Goal: Transaction & Acquisition: Purchase product/service

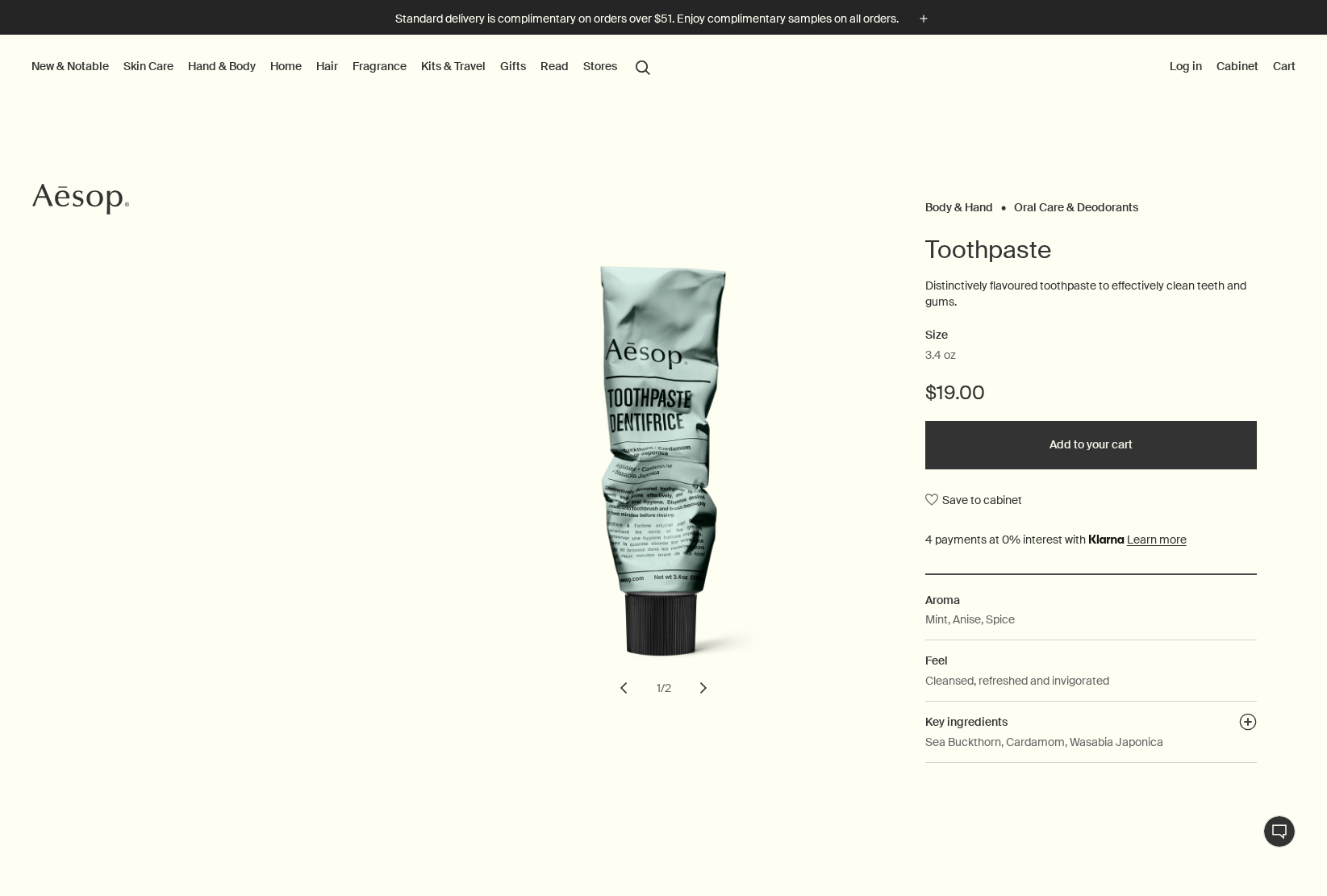
click at [1000, 447] on button "Add to your cart" at bounding box center [1091, 445] width 332 height 48
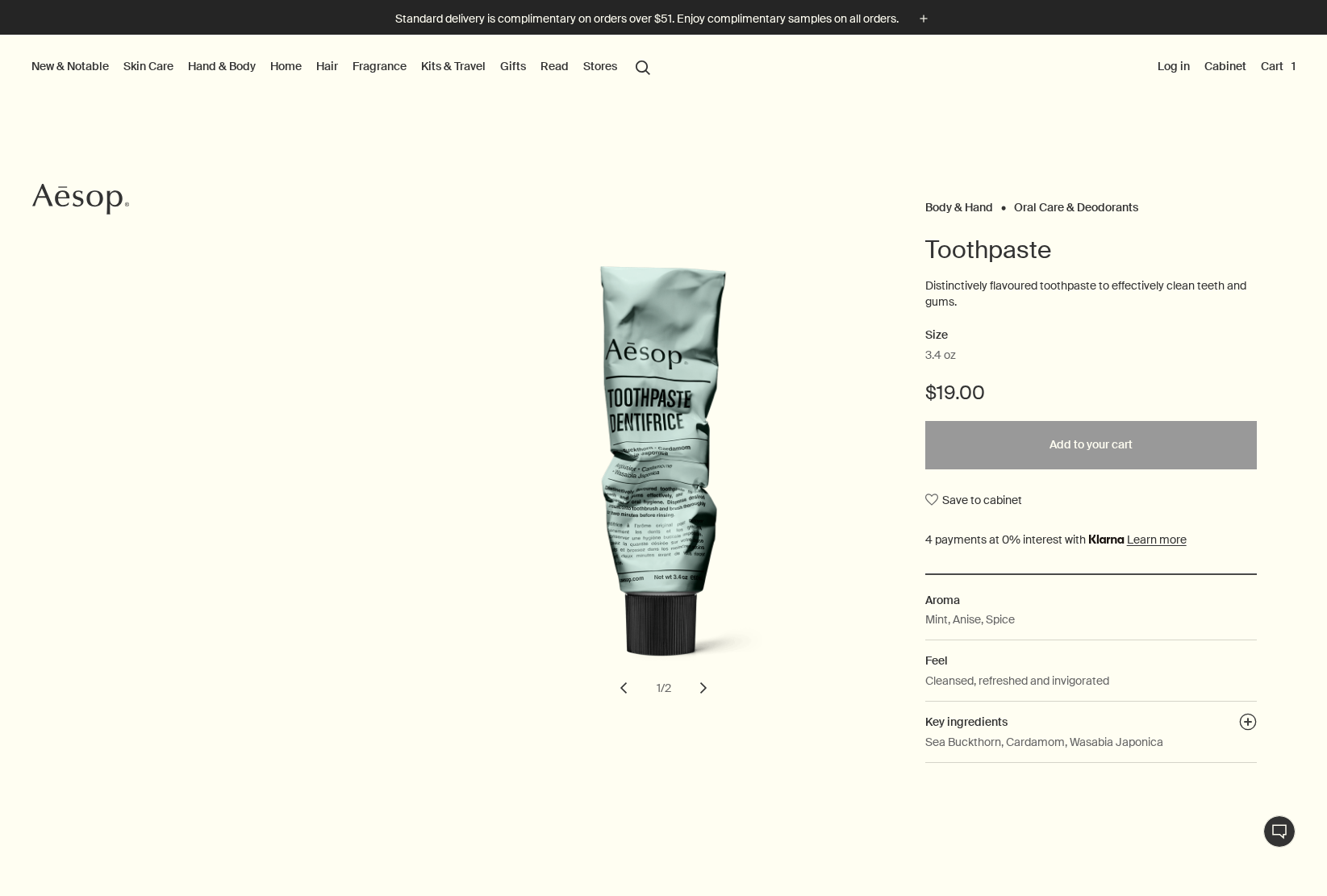
click at [1291, 895] on div at bounding box center [663, 896] width 1327 height 0
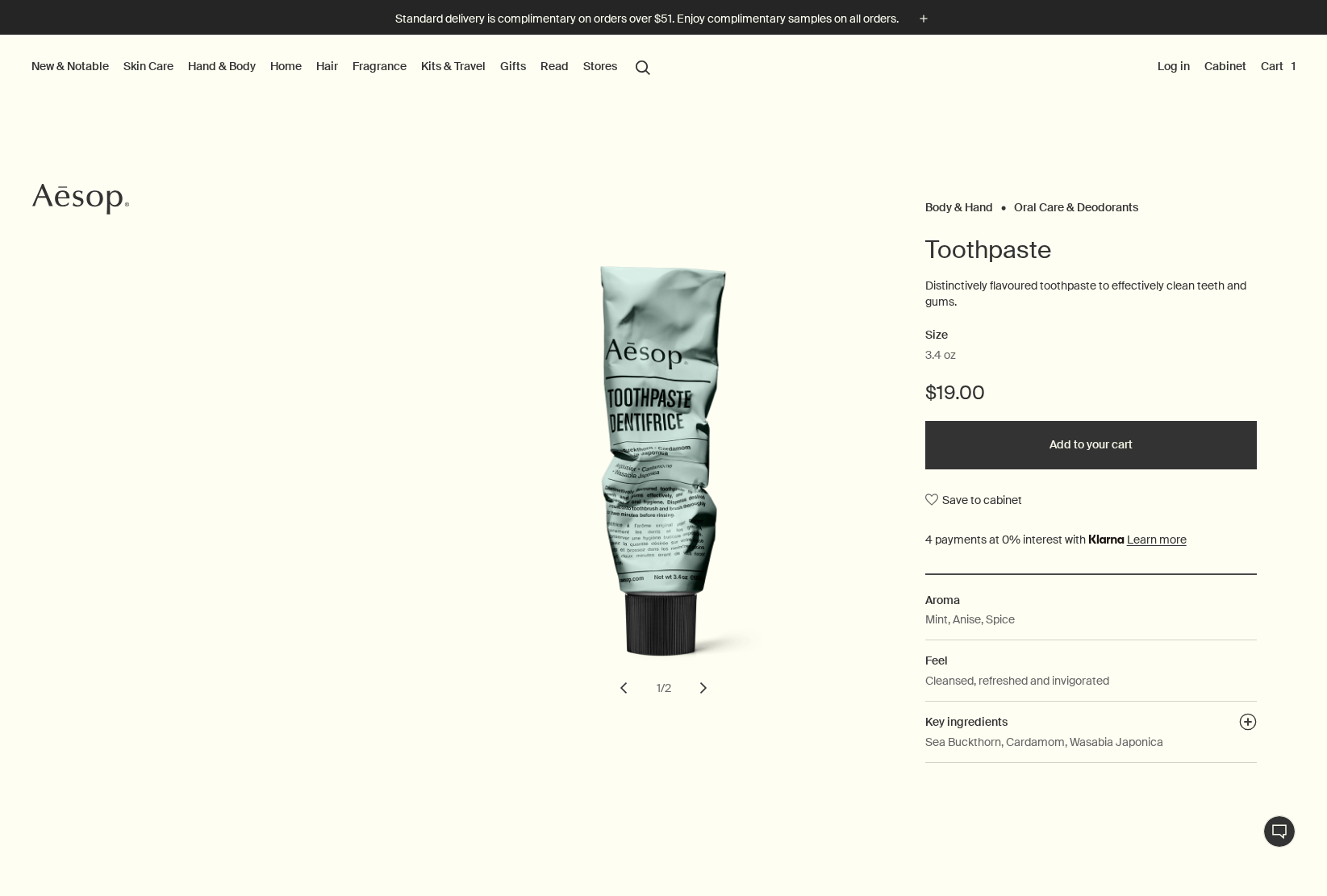
click at [1273, 65] on button "Cart 1" at bounding box center [1278, 65] width 41 height 21
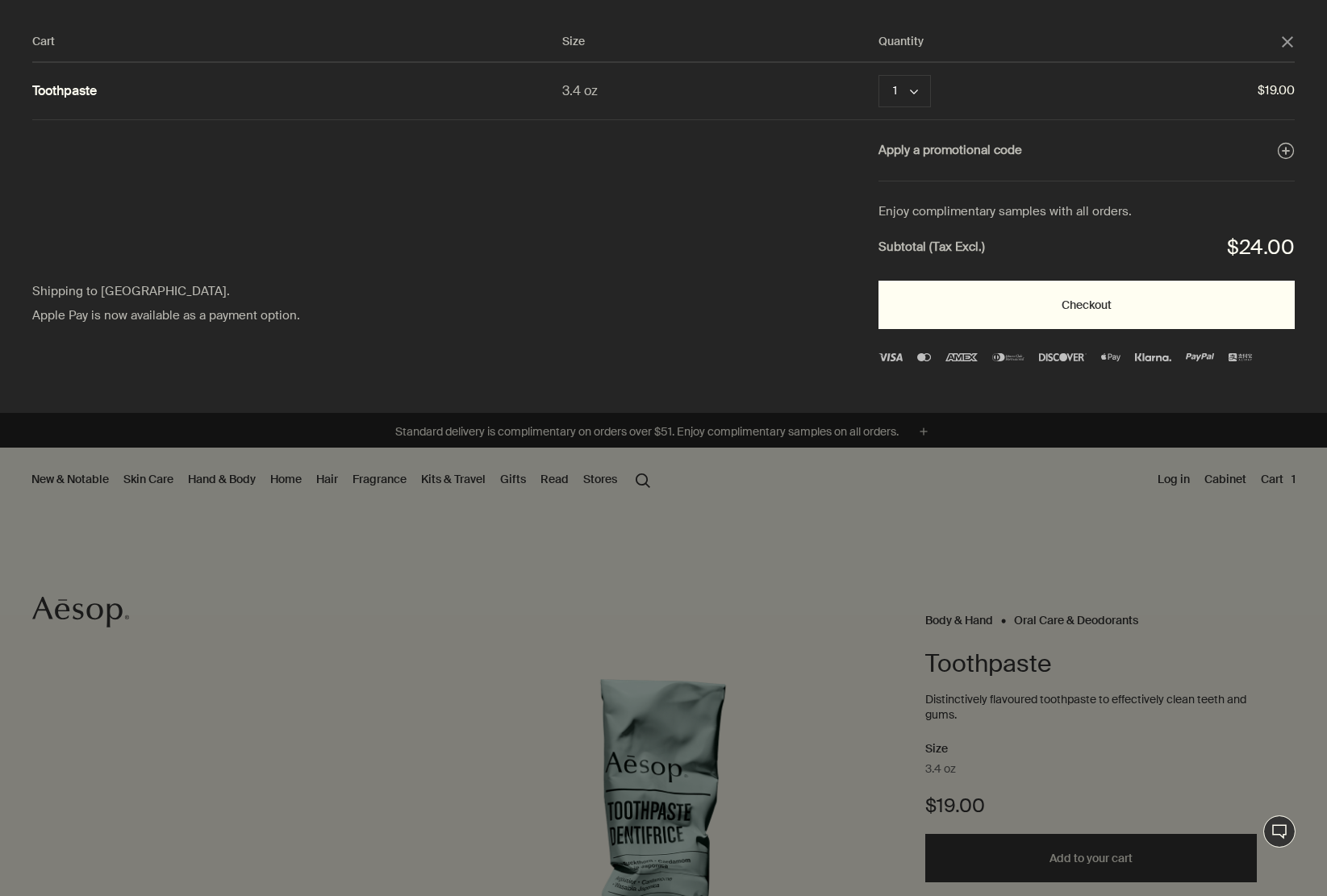
click at [1130, 298] on button "Checkout" at bounding box center [1087, 305] width 416 height 48
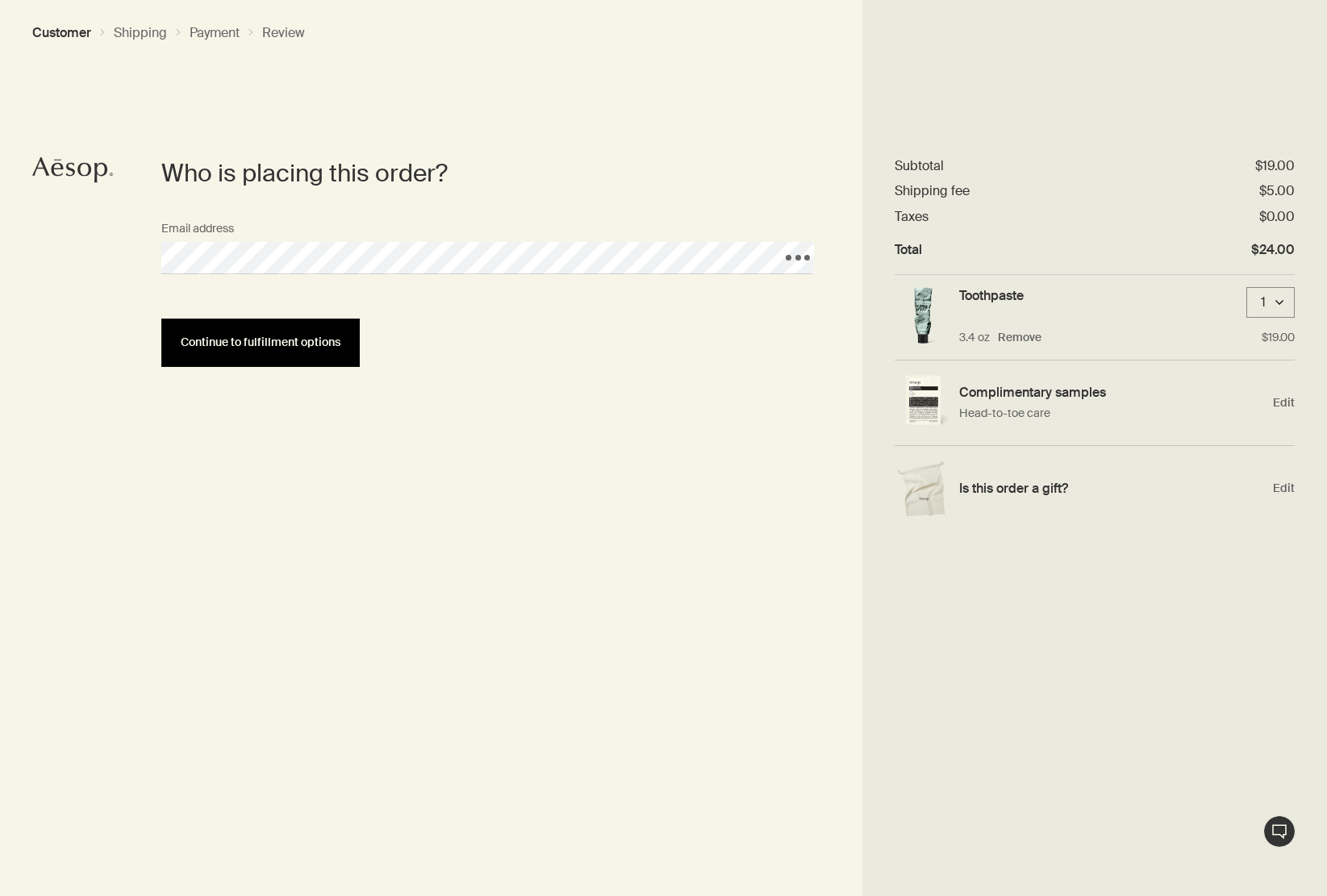
click at [285, 351] on button "Continue to fulfillment options" at bounding box center [260, 342] width 198 height 48
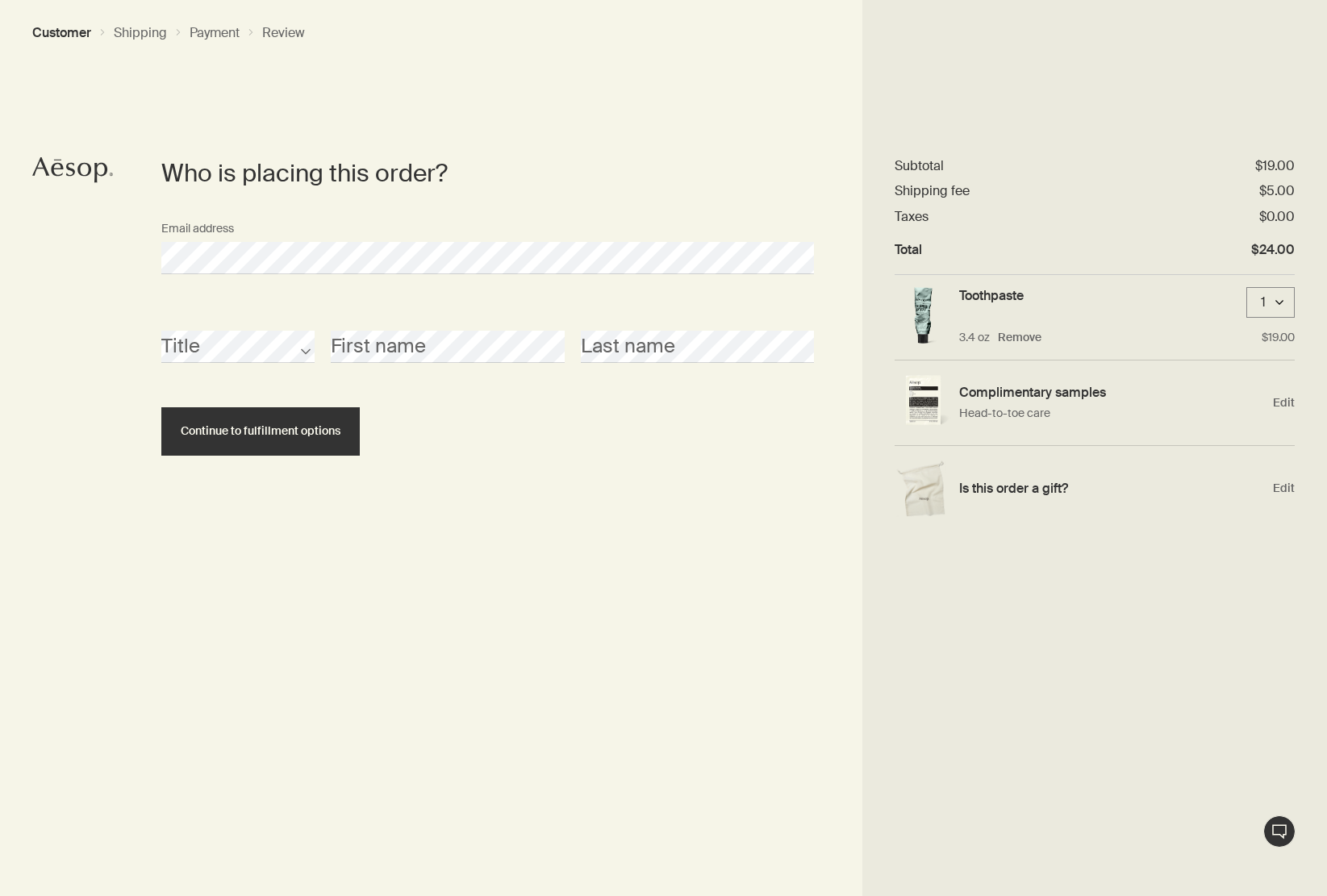
click at [416, 314] on div "First name" at bounding box center [448, 332] width 250 height 61
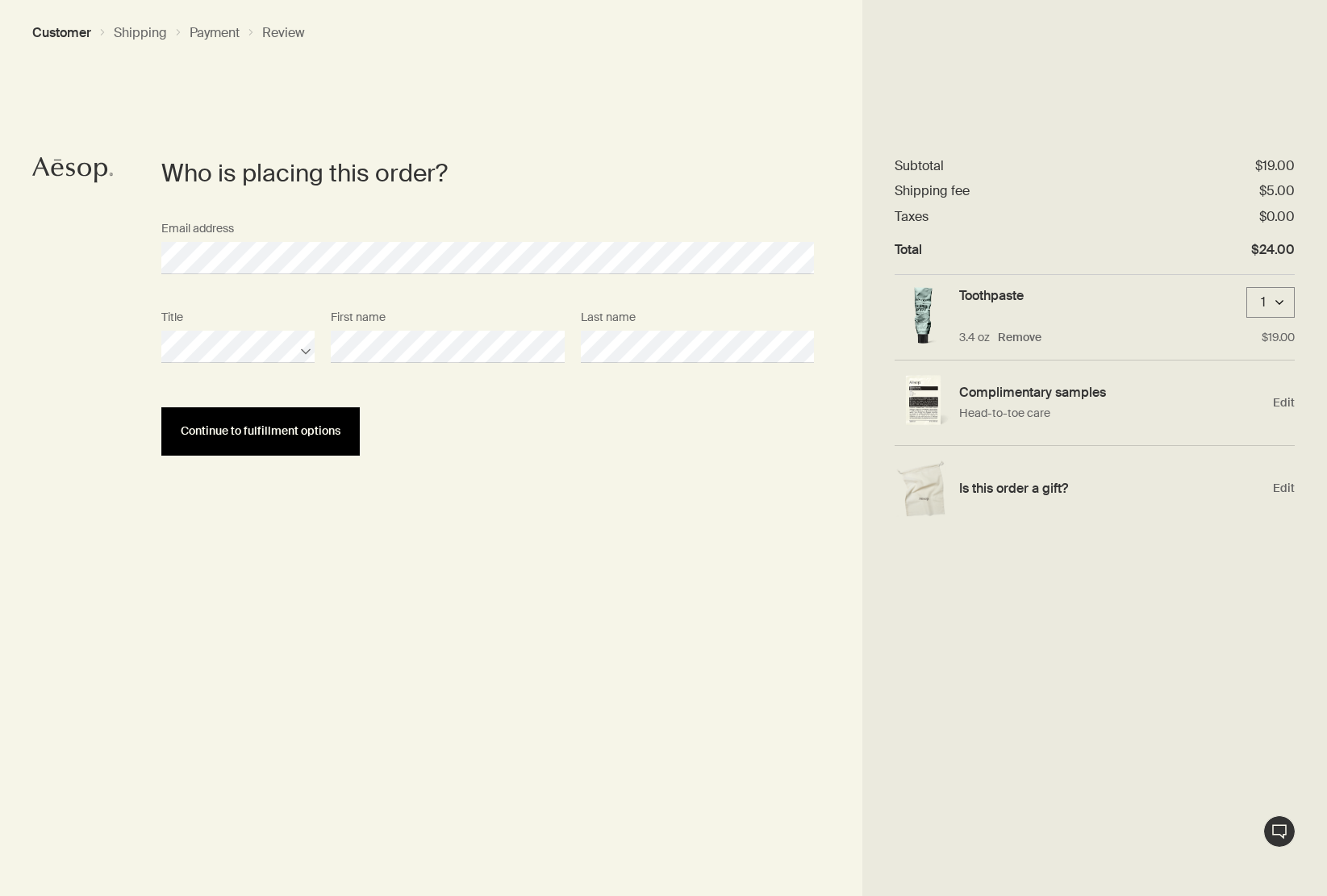
click at [283, 450] on button "Continue to fulfillment options" at bounding box center [260, 431] width 198 height 48
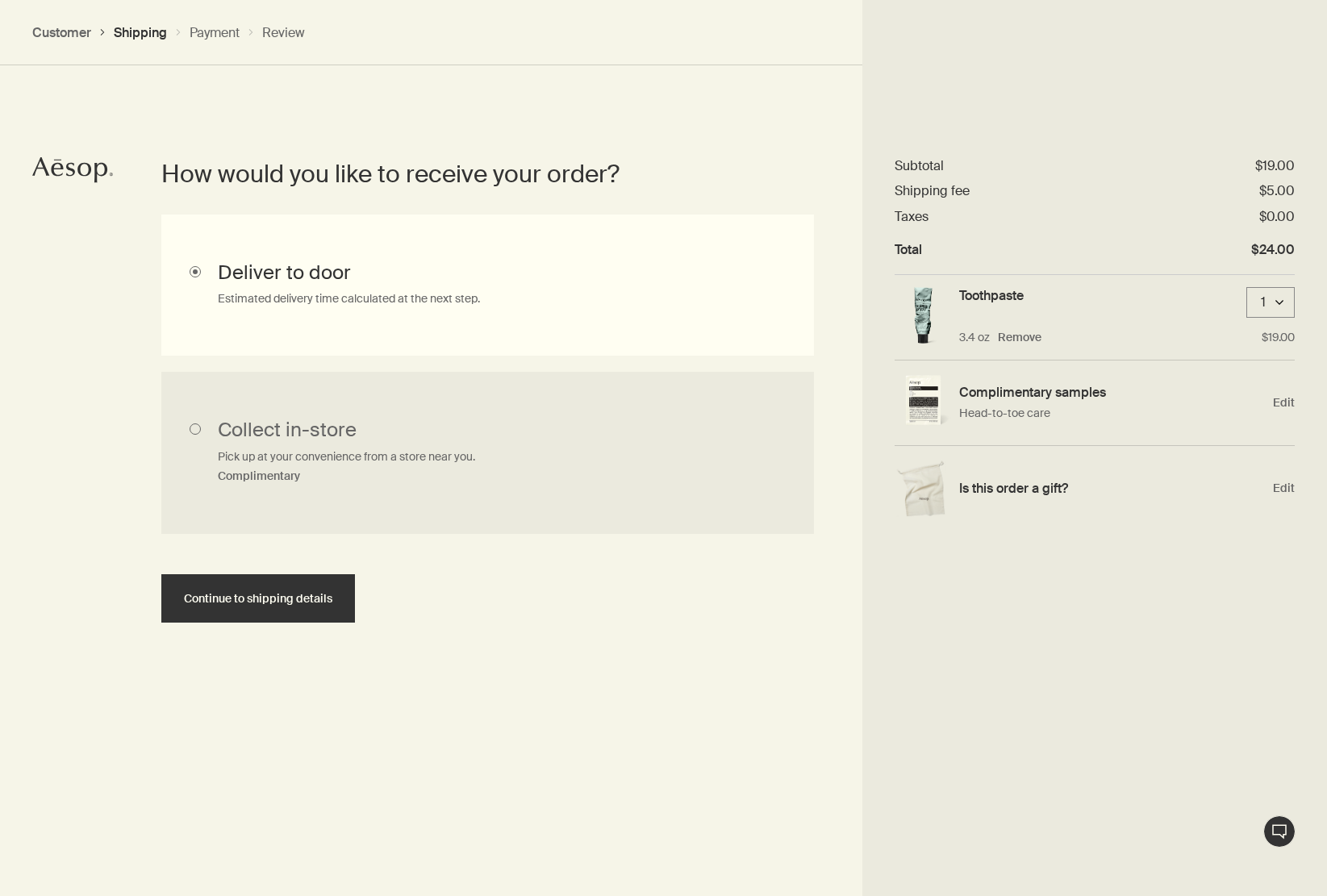
scroll to position [361, 0]
click at [296, 603] on span "Continue to shipping details" at bounding box center [258, 598] width 148 height 12
select select "US"
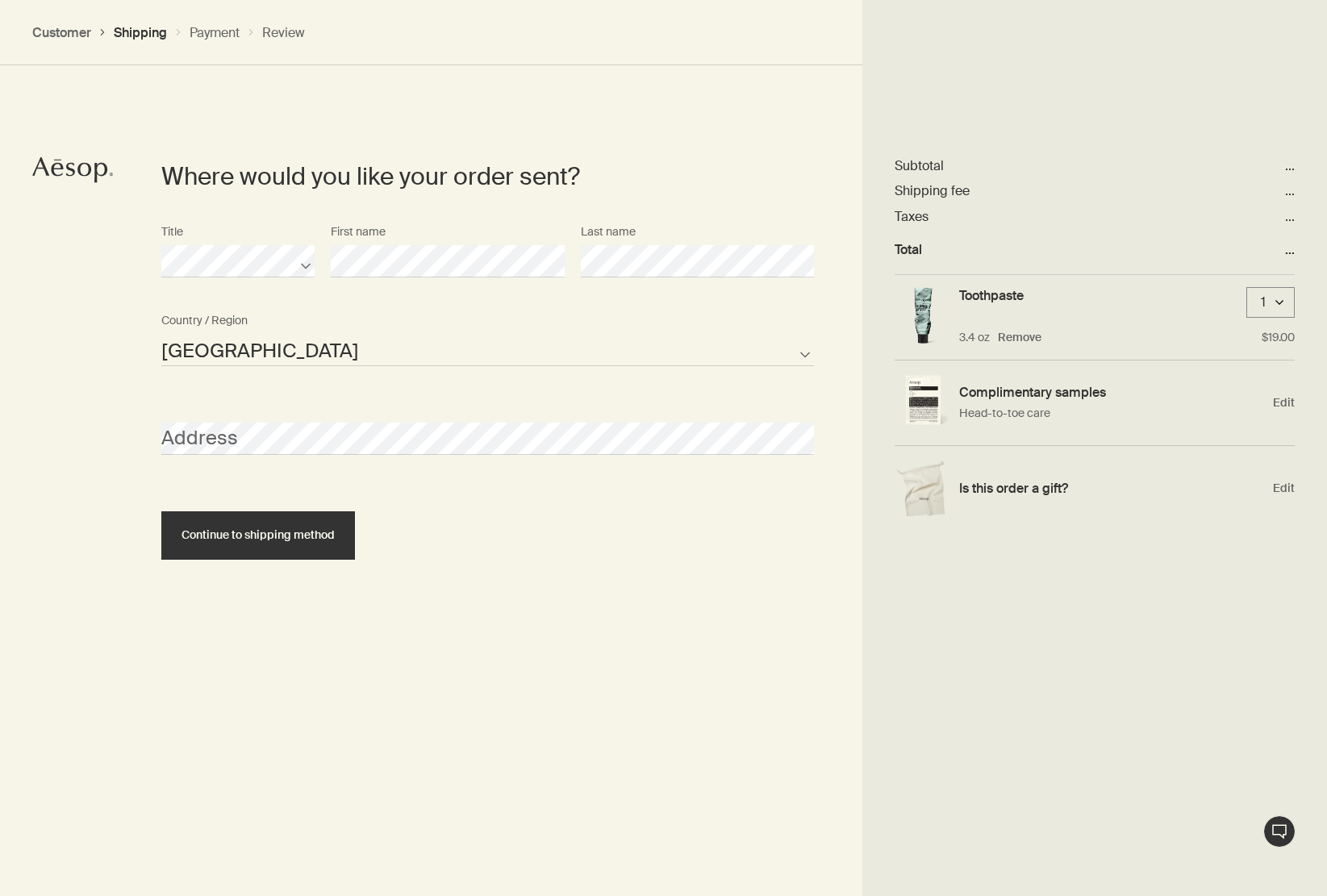
scroll to position [698, 0]
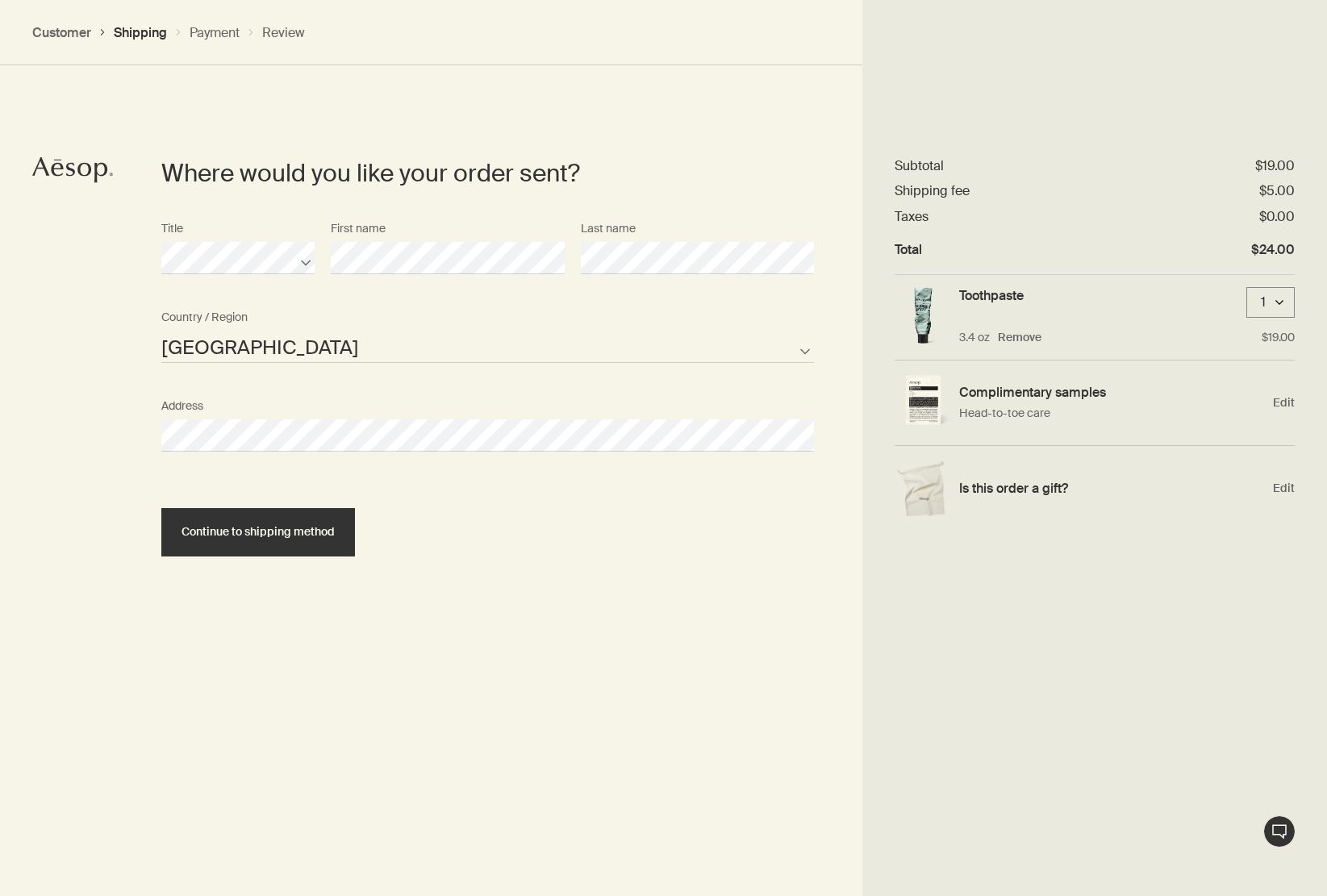
select select "US"
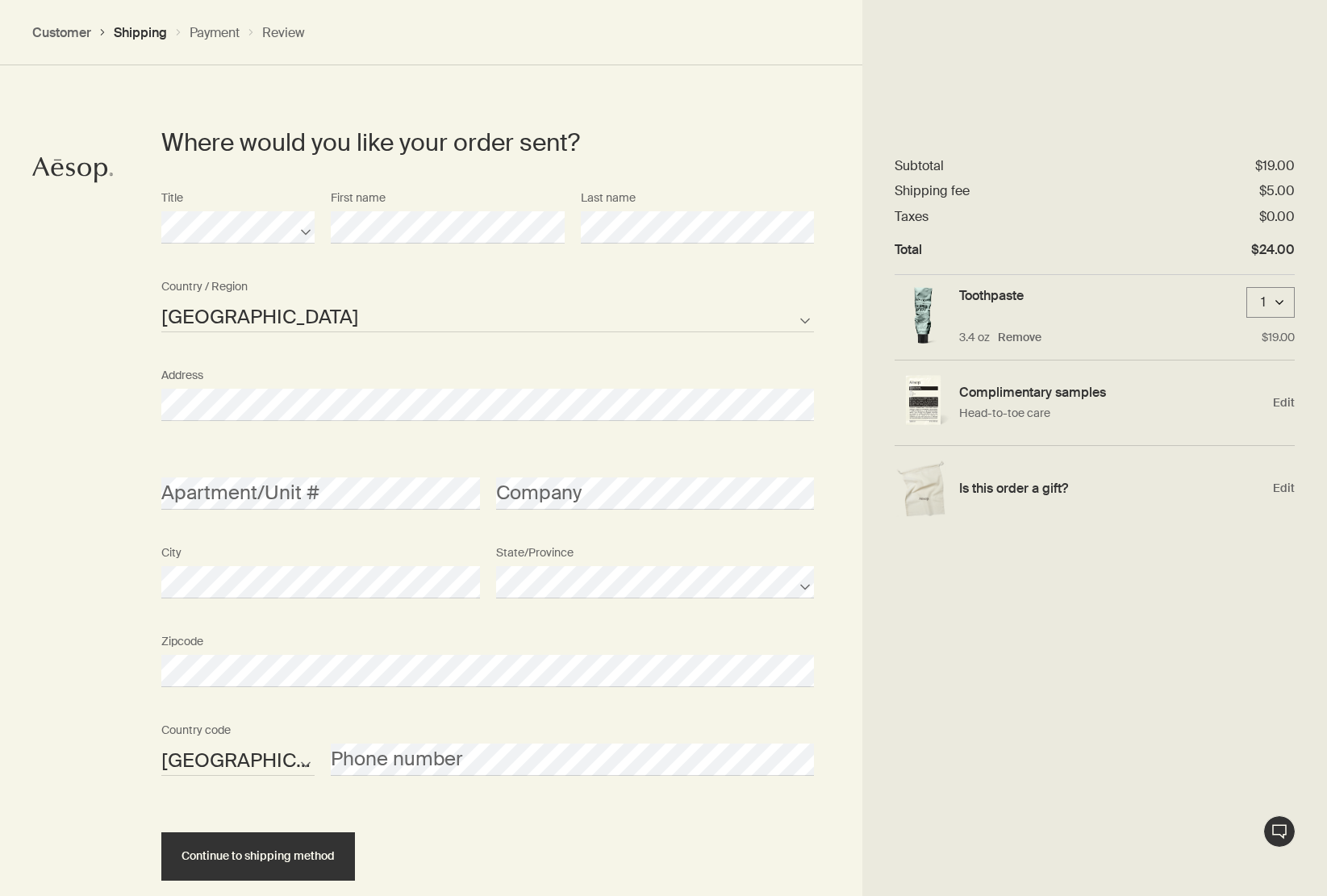
scroll to position [795, 0]
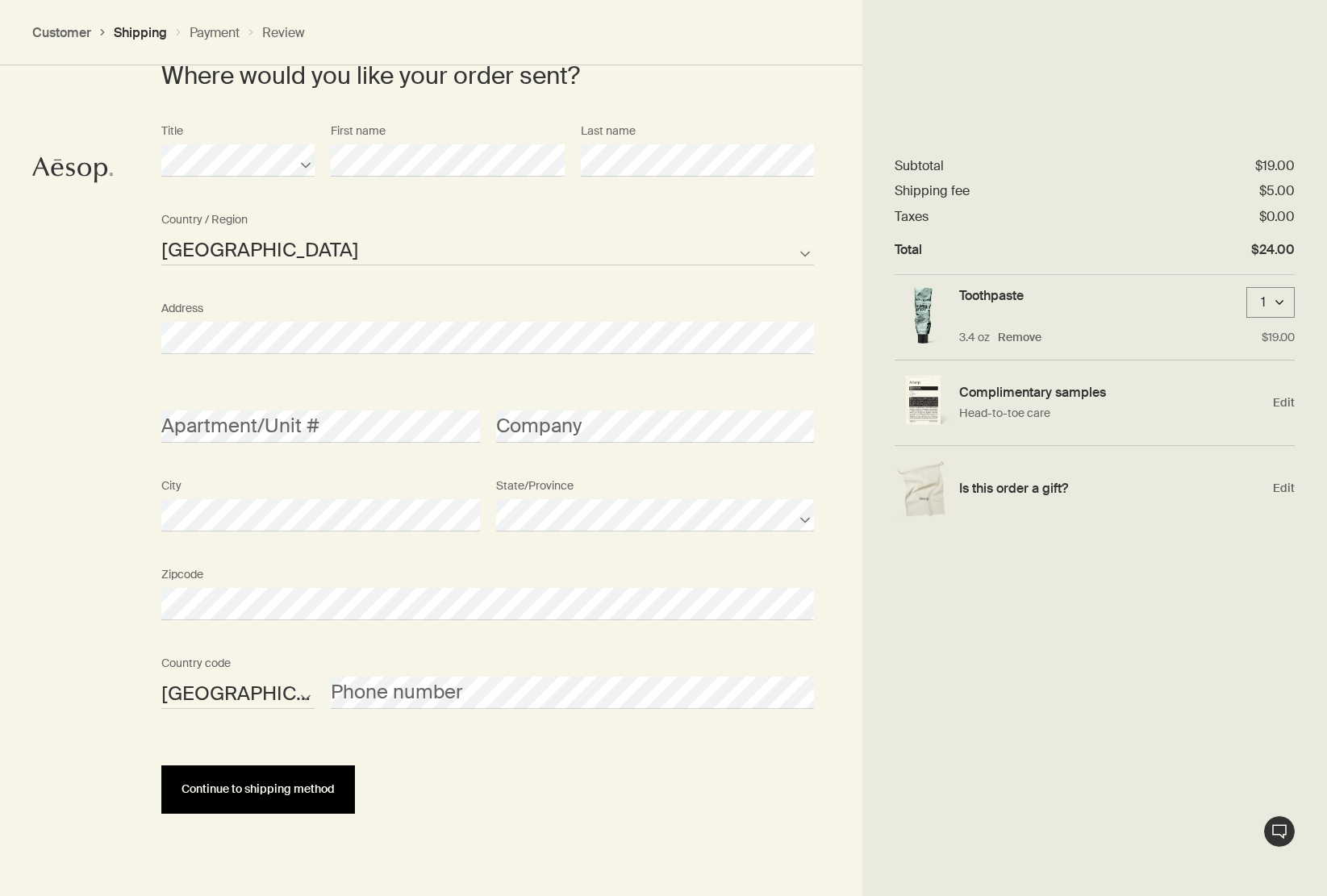
click at [248, 799] on button "Continue to shipping method" at bounding box center [259, 789] width 194 height 48
click at [292, 803] on button "Continue to shipping method" at bounding box center [259, 789] width 194 height 48
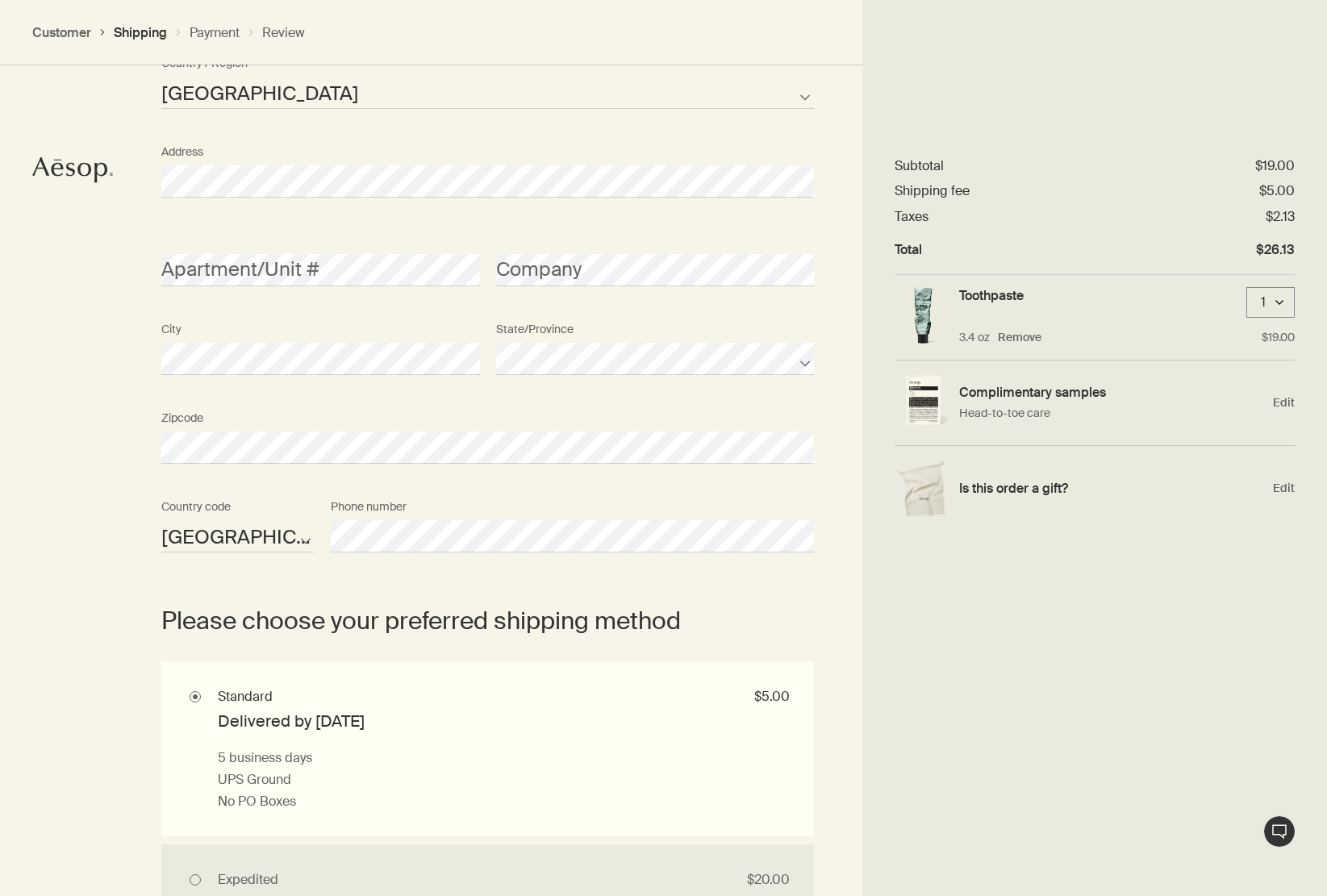
scroll to position [806, 0]
